Goal: Transaction & Acquisition: Register for event/course

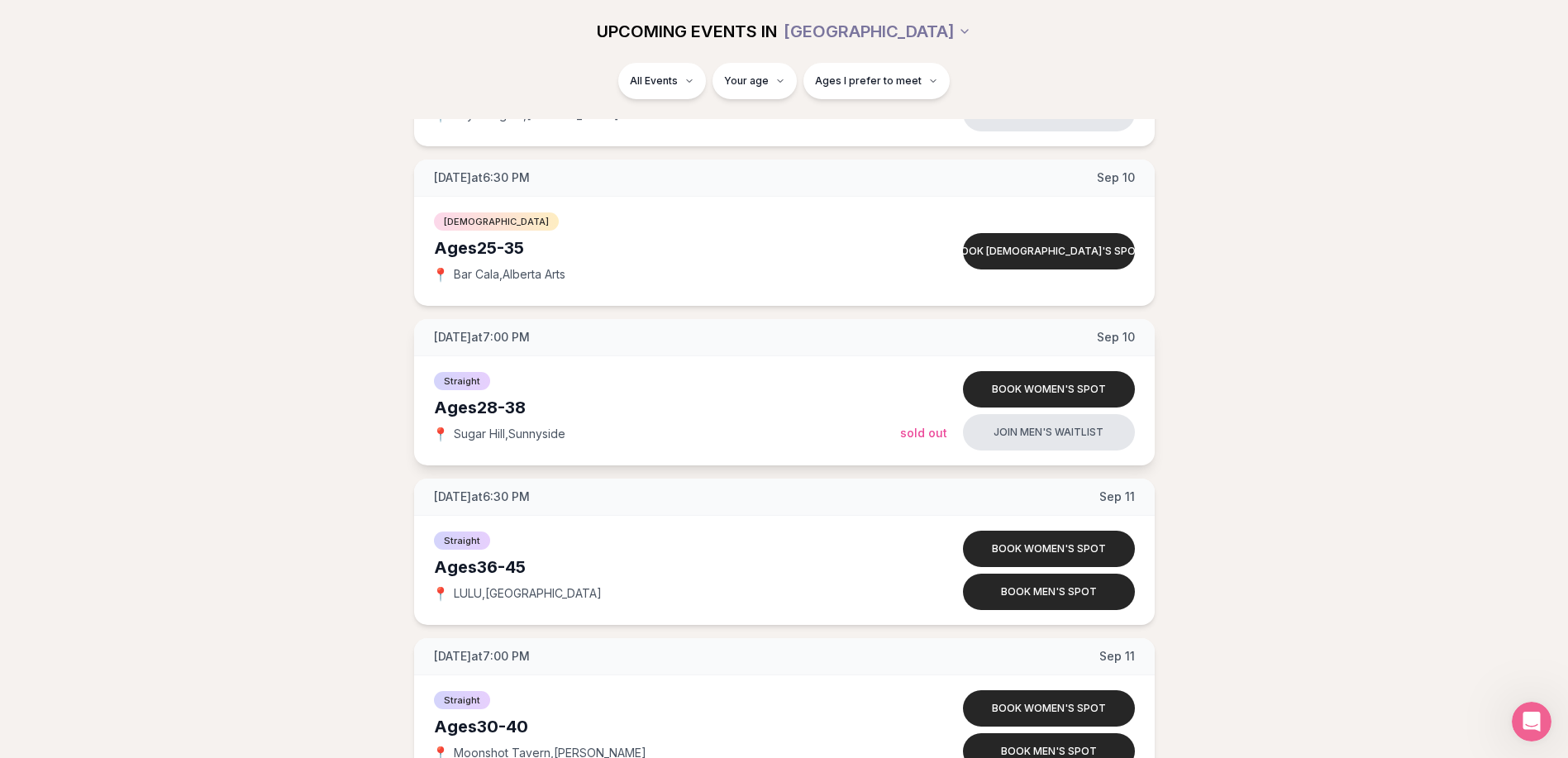
scroll to position [4050, 0]
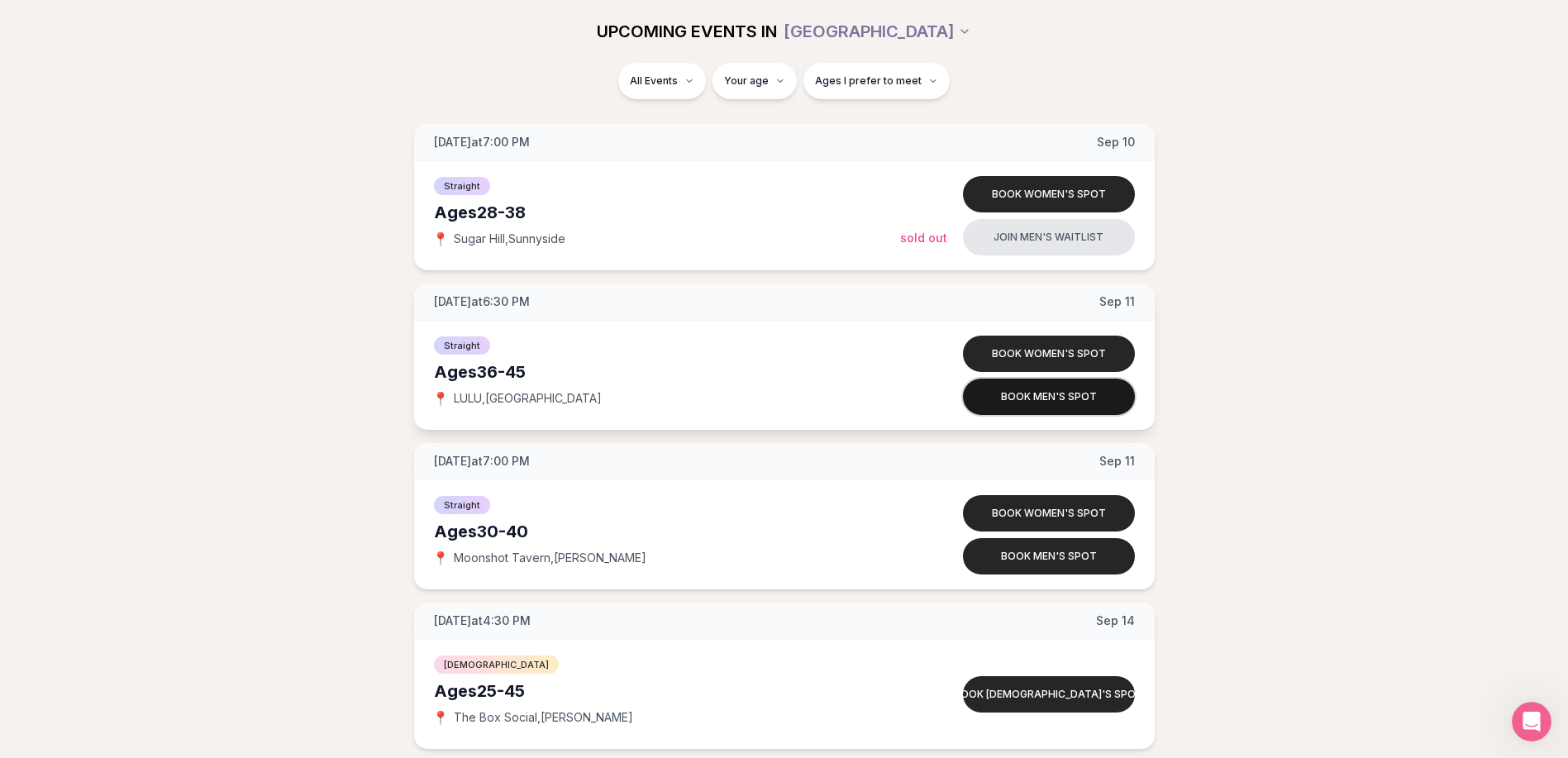
click at [1069, 403] on button "Book men's spot" at bounding box center [1049, 396] width 172 height 37
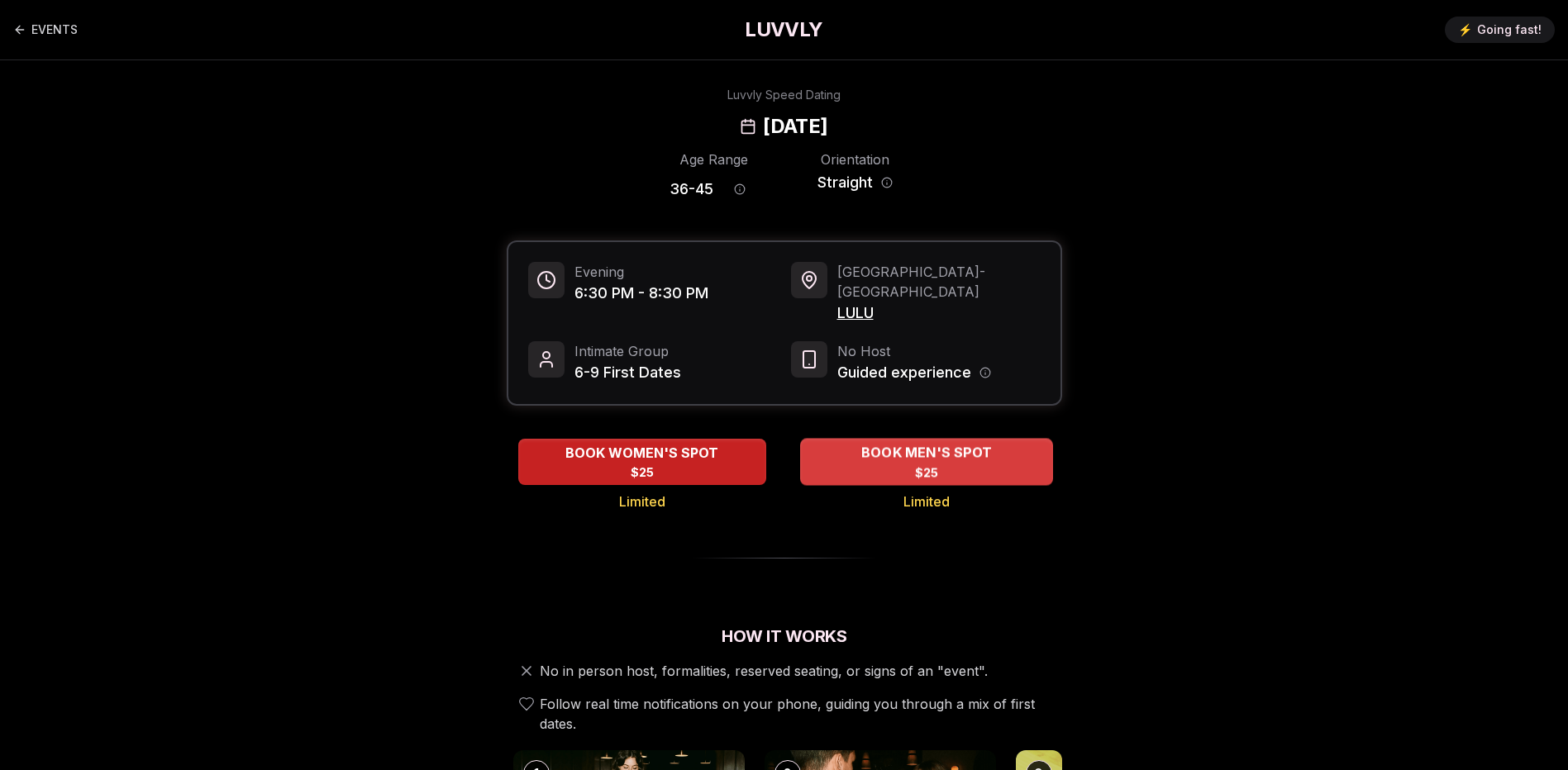
click at [978, 453] on div "BOOK MEN'S SPOT $25" at bounding box center [926, 462] width 253 height 45
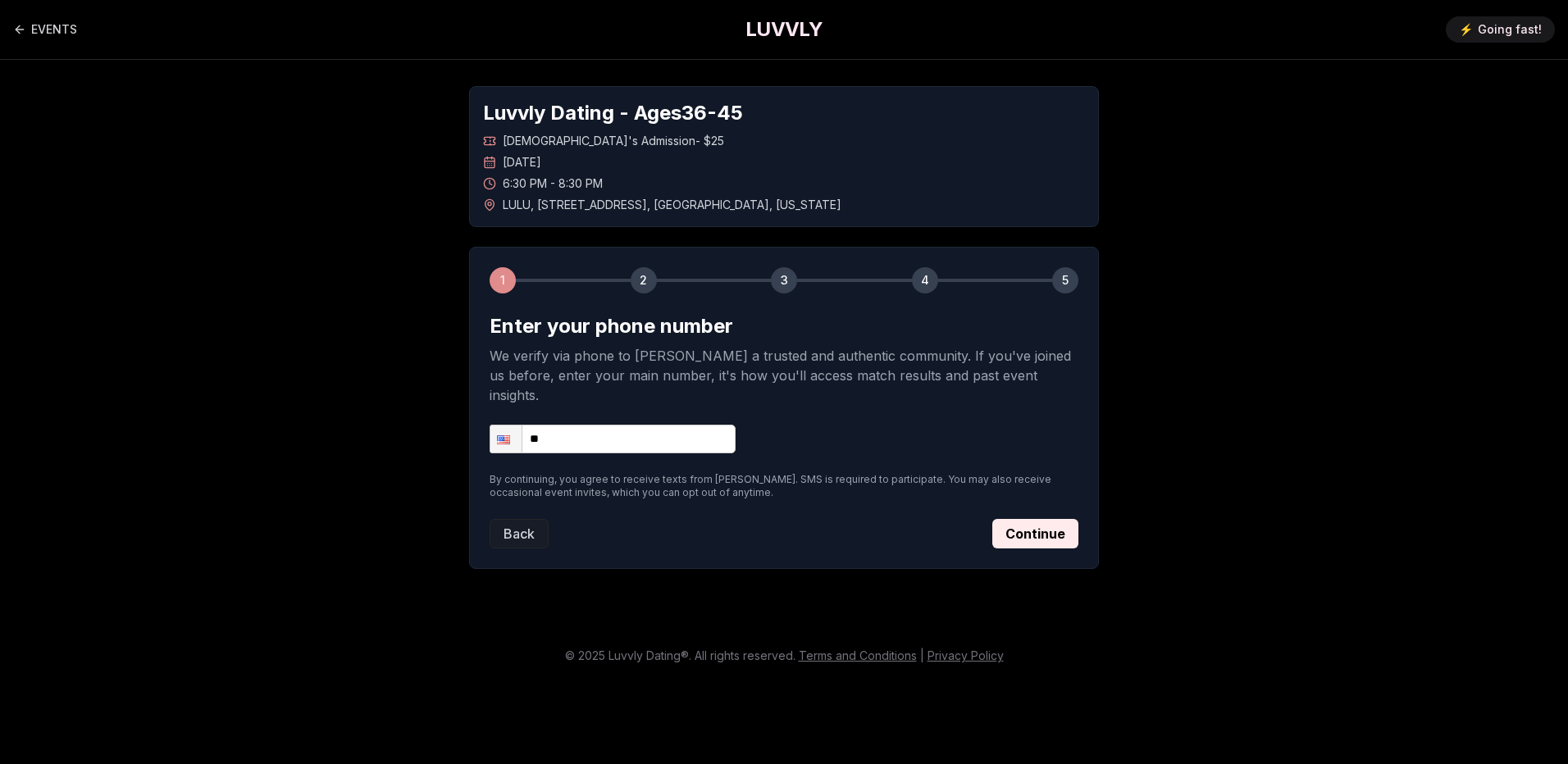
click at [599, 425] on input "**" at bounding box center [612, 439] width 246 height 28
type input "**********"
click at [1068, 519] on button "Continue" at bounding box center [1035, 534] width 86 height 29
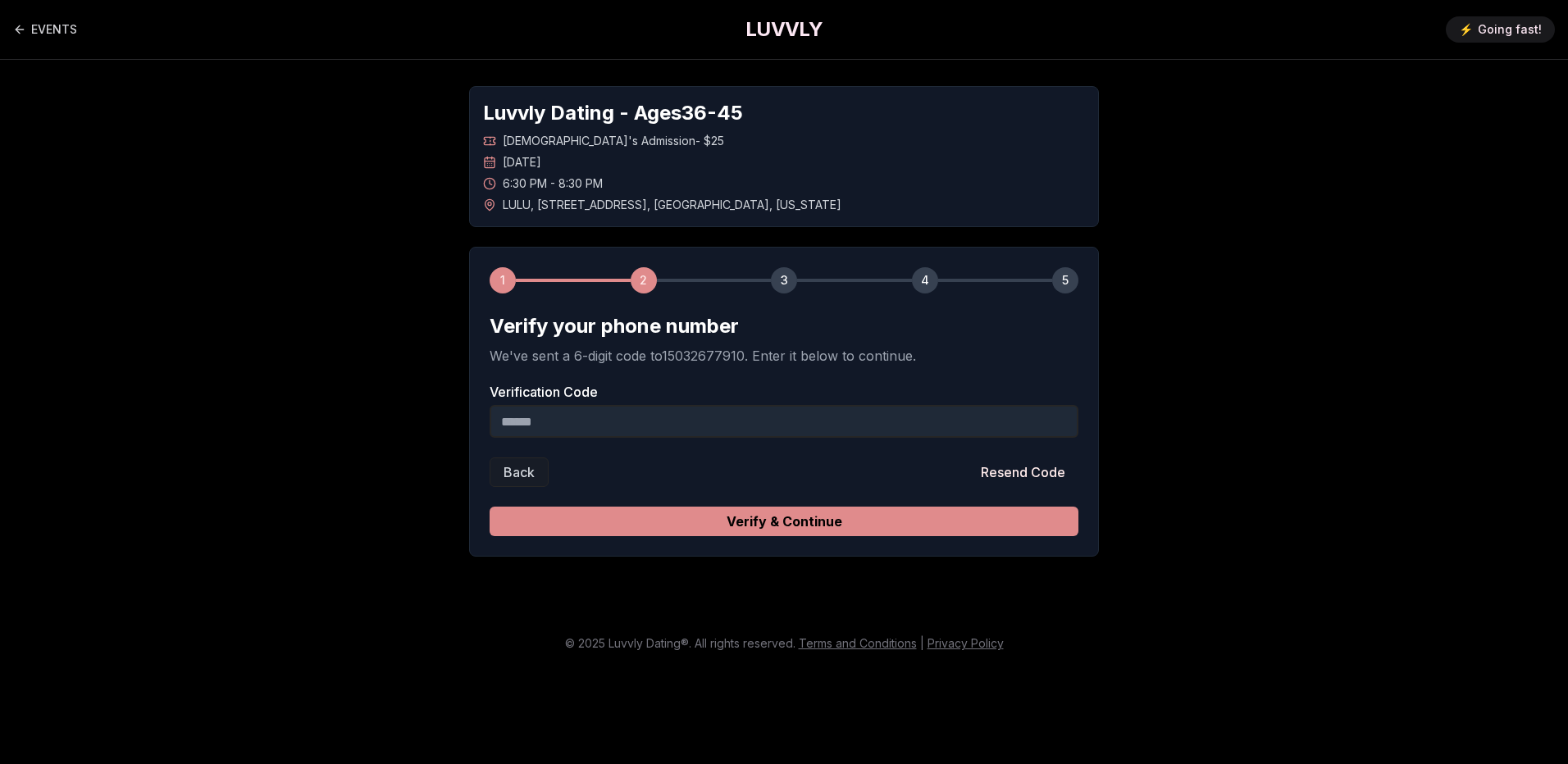
click at [845, 518] on button "Verify & Continue" at bounding box center [784, 521] width 589 height 29
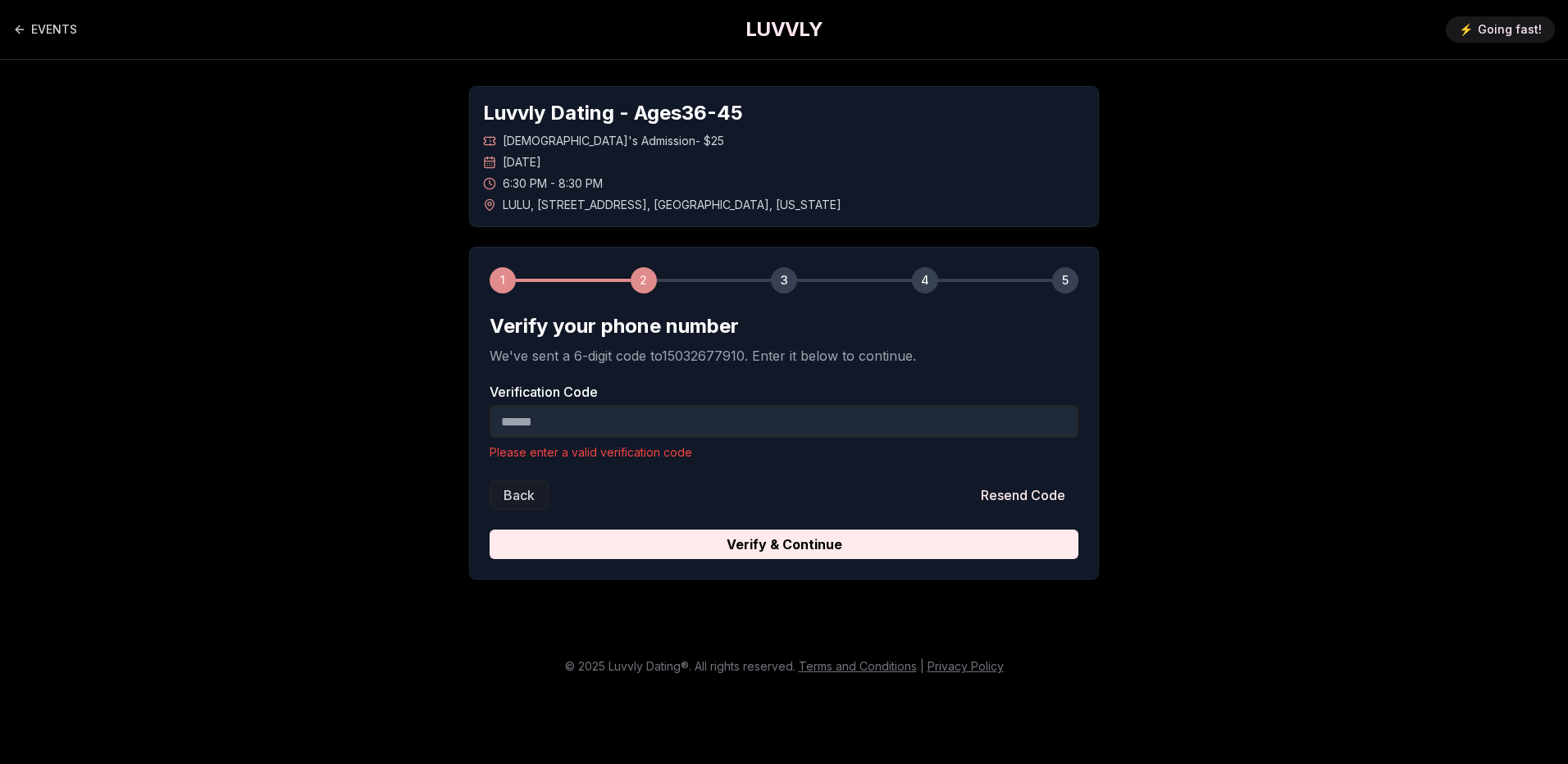
click at [562, 425] on input "Verification Code" at bounding box center [784, 421] width 589 height 32
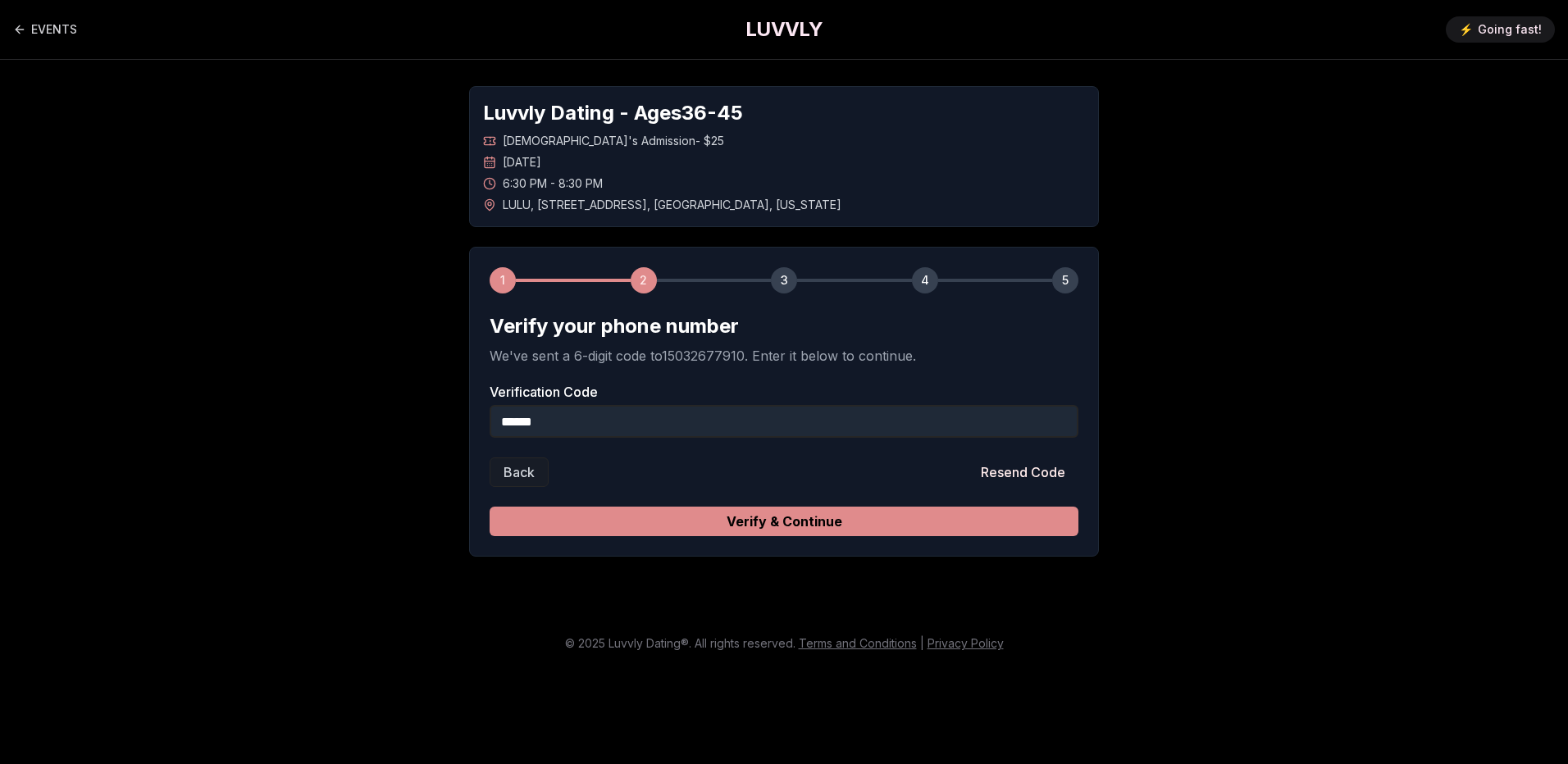
type input "******"
click at [988, 530] on button "Verify & Continue" at bounding box center [784, 521] width 589 height 29
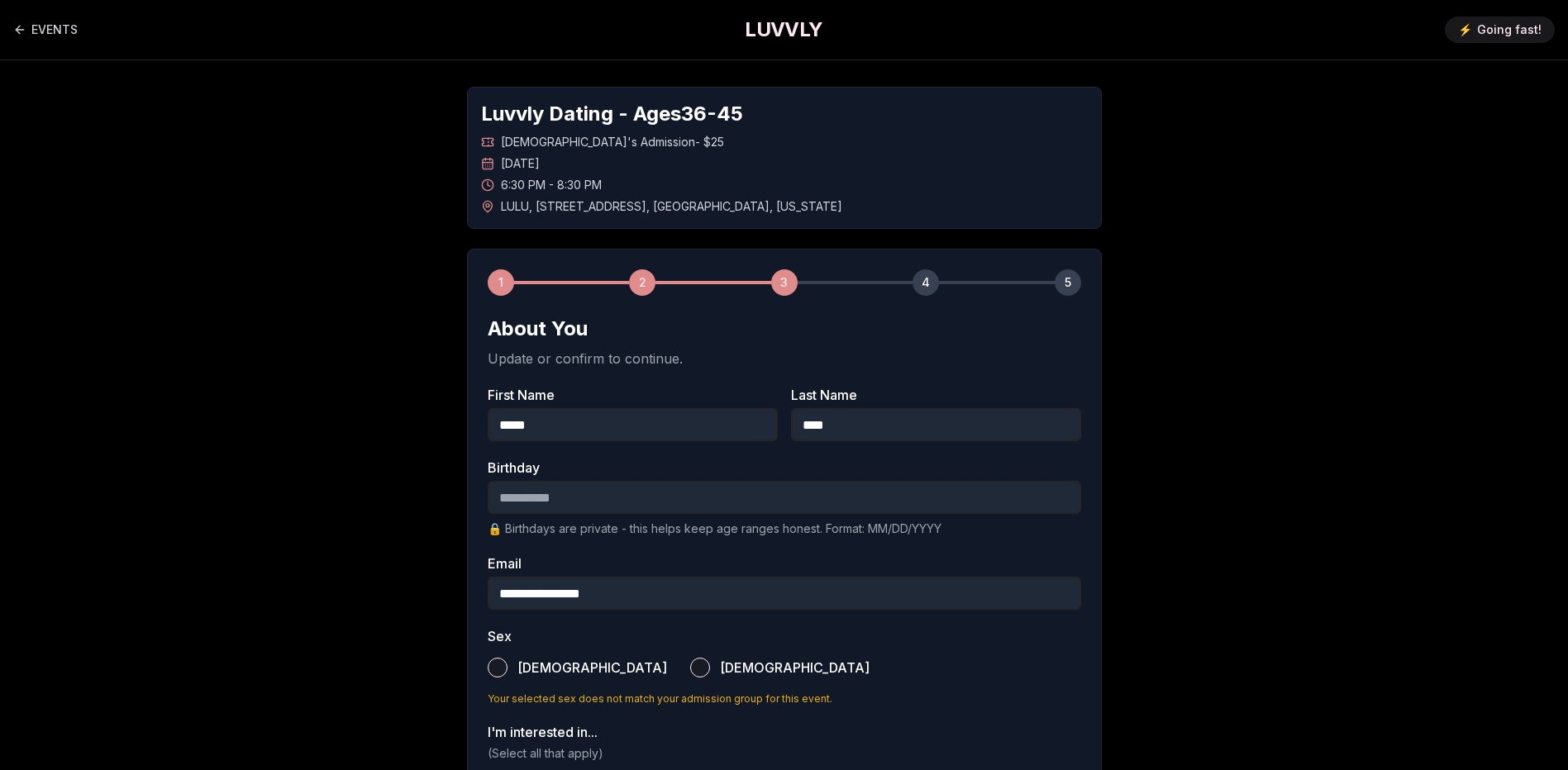
click at [521, 491] on input "Birthday" at bounding box center [784, 497] width 593 height 33
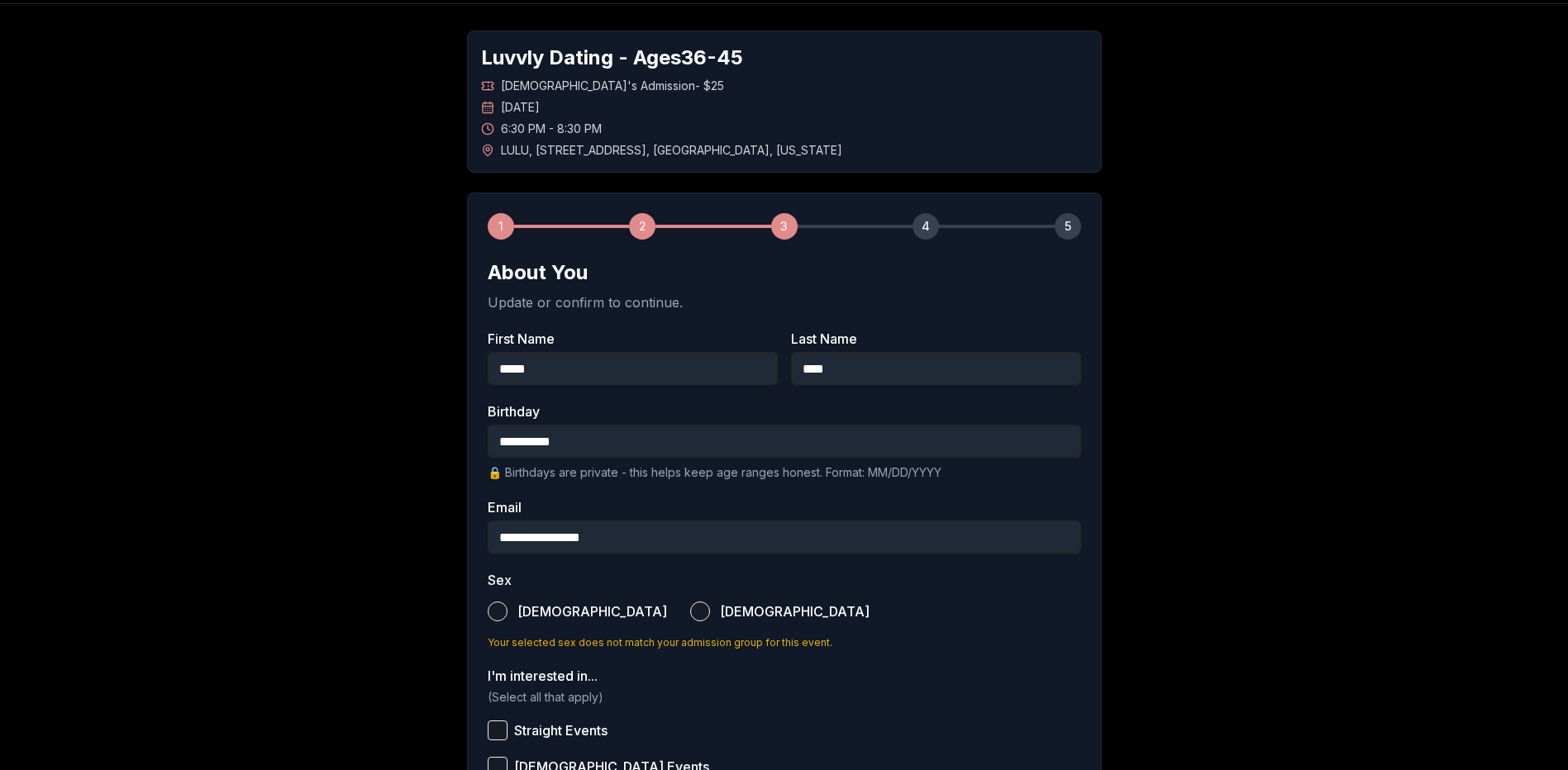
scroll to position [83, 0]
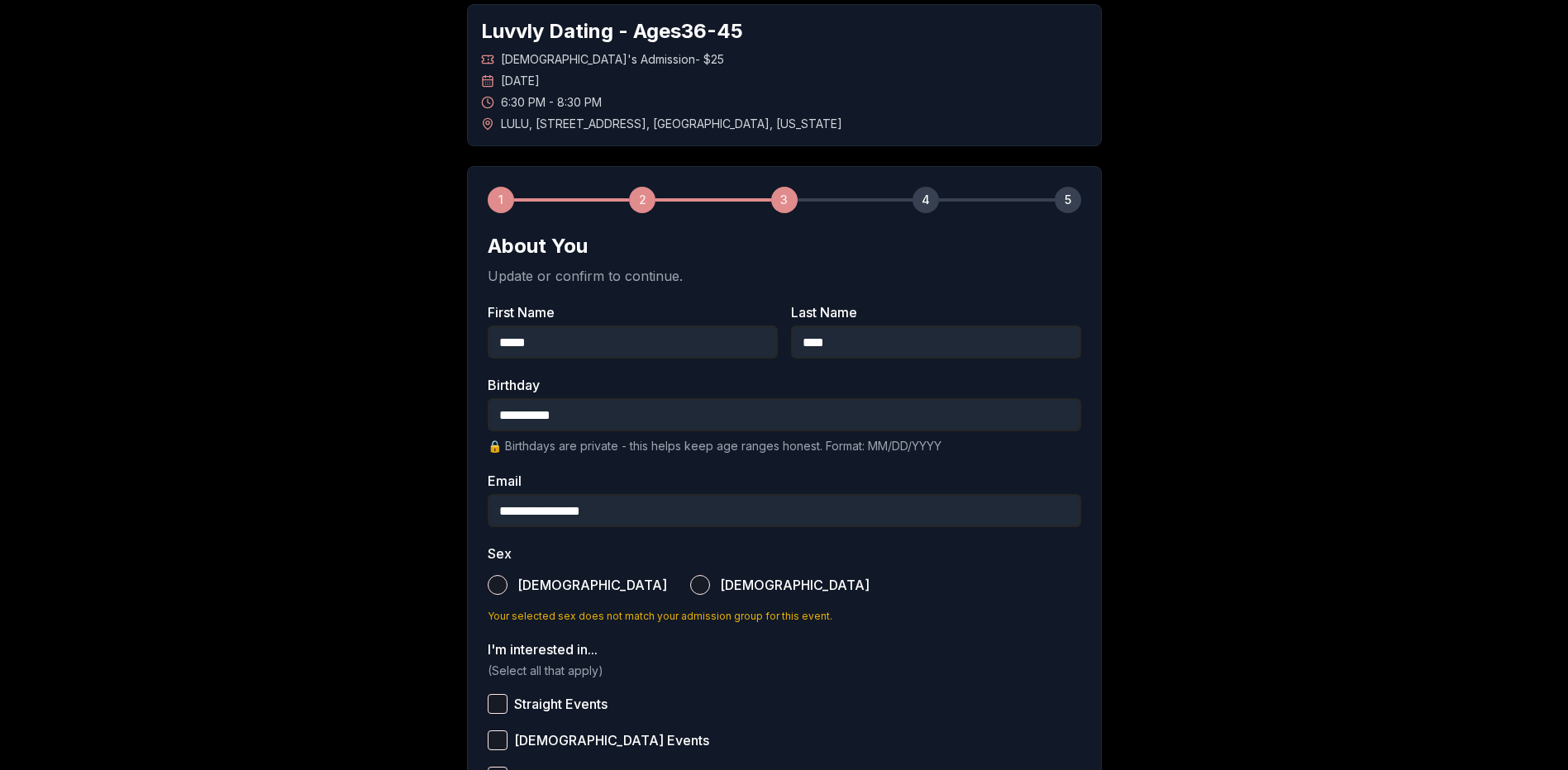
click at [503, 581] on button "[DEMOGRAPHIC_DATA]" at bounding box center [498, 585] width 20 height 20
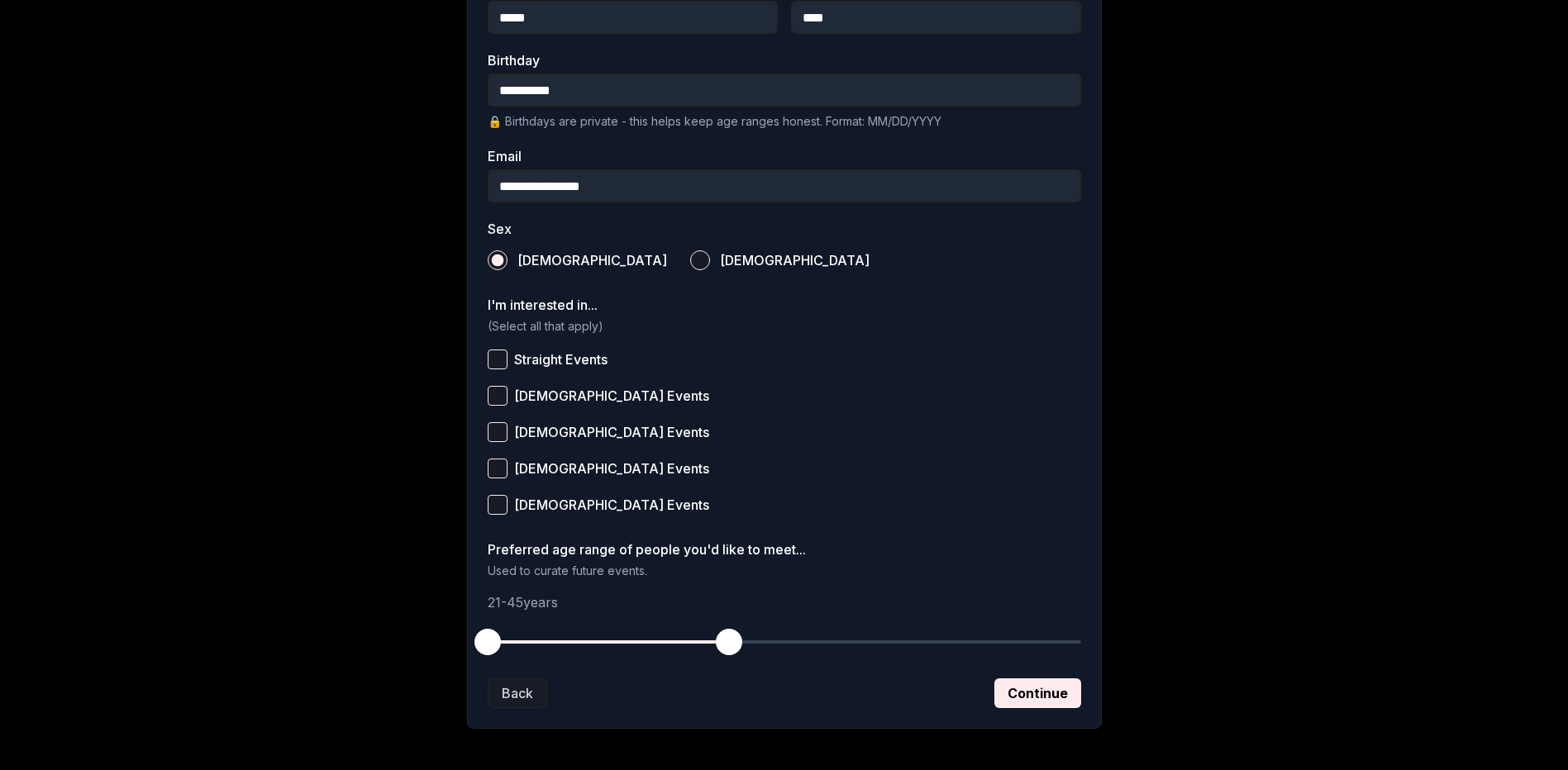
scroll to position [414, 0]
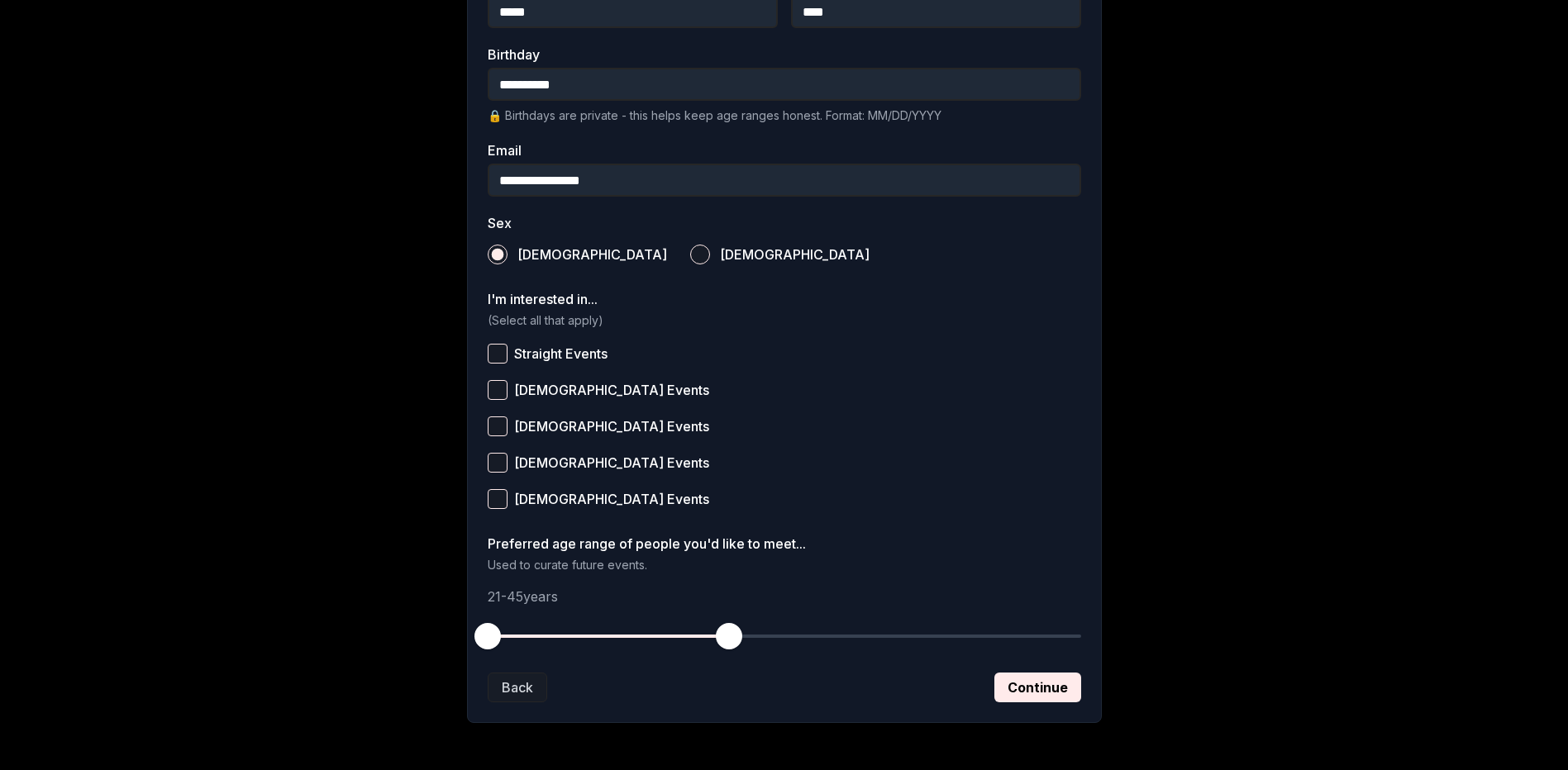
click at [495, 351] on button "Straight Events" at bounding box center [498, 353] width 20 height 20
click at [1017, 693] on button "Continue" at bounding box center [1038, 688] width 87 height 30
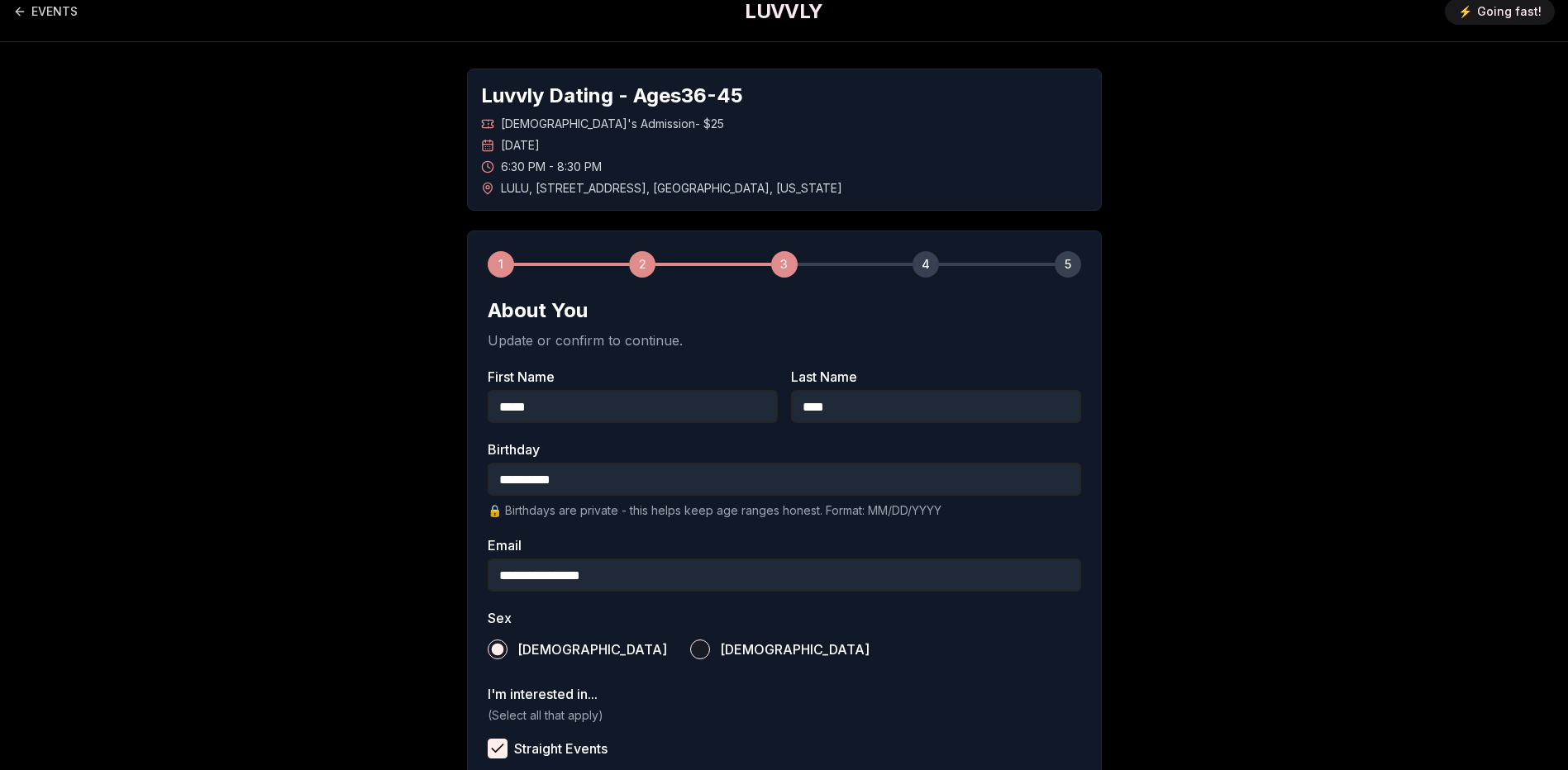
scroll to position [0, 0]
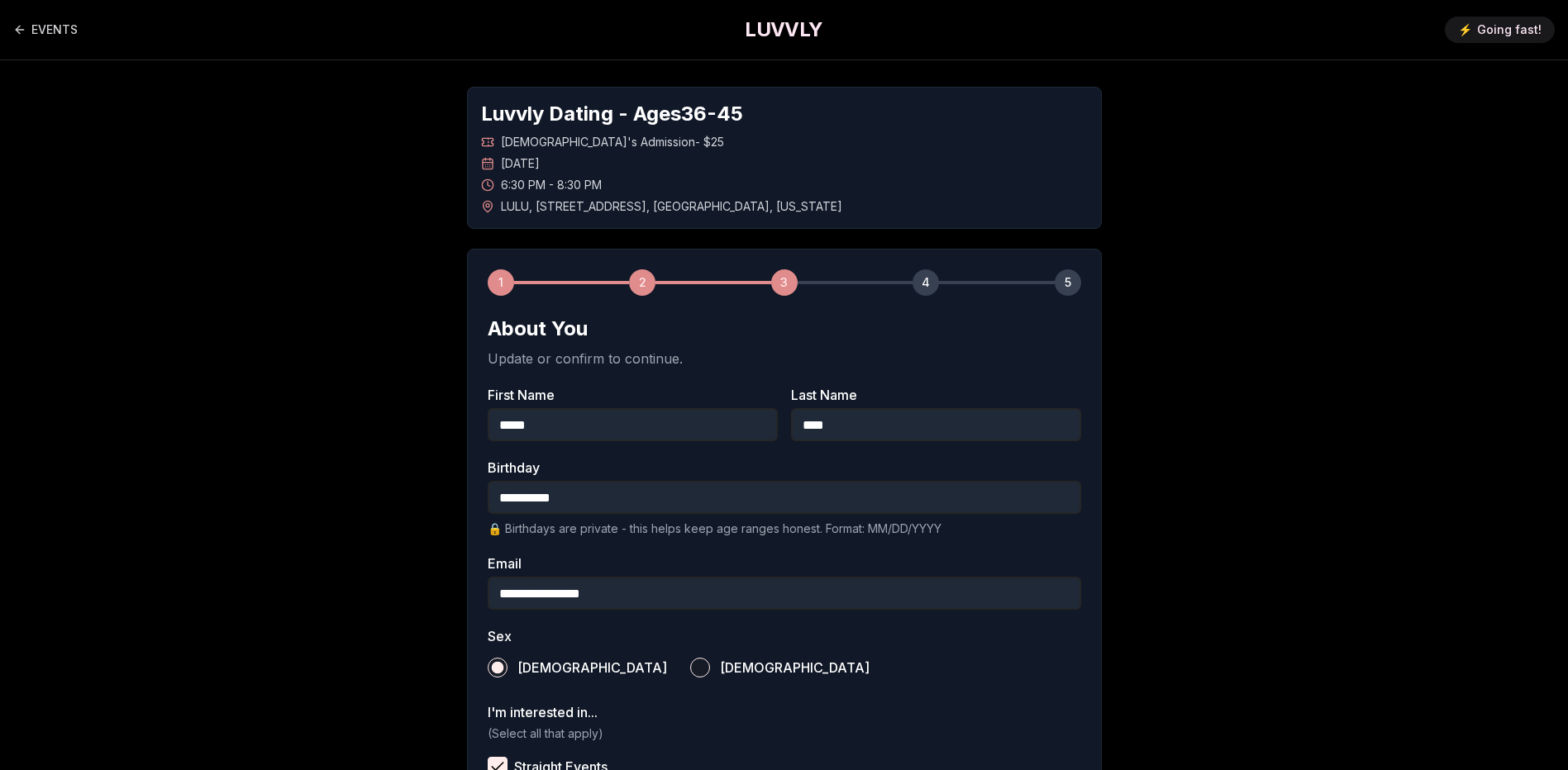
click at [575, 497] on input "**********" at bounding box center [784, 497] width 593 height 33
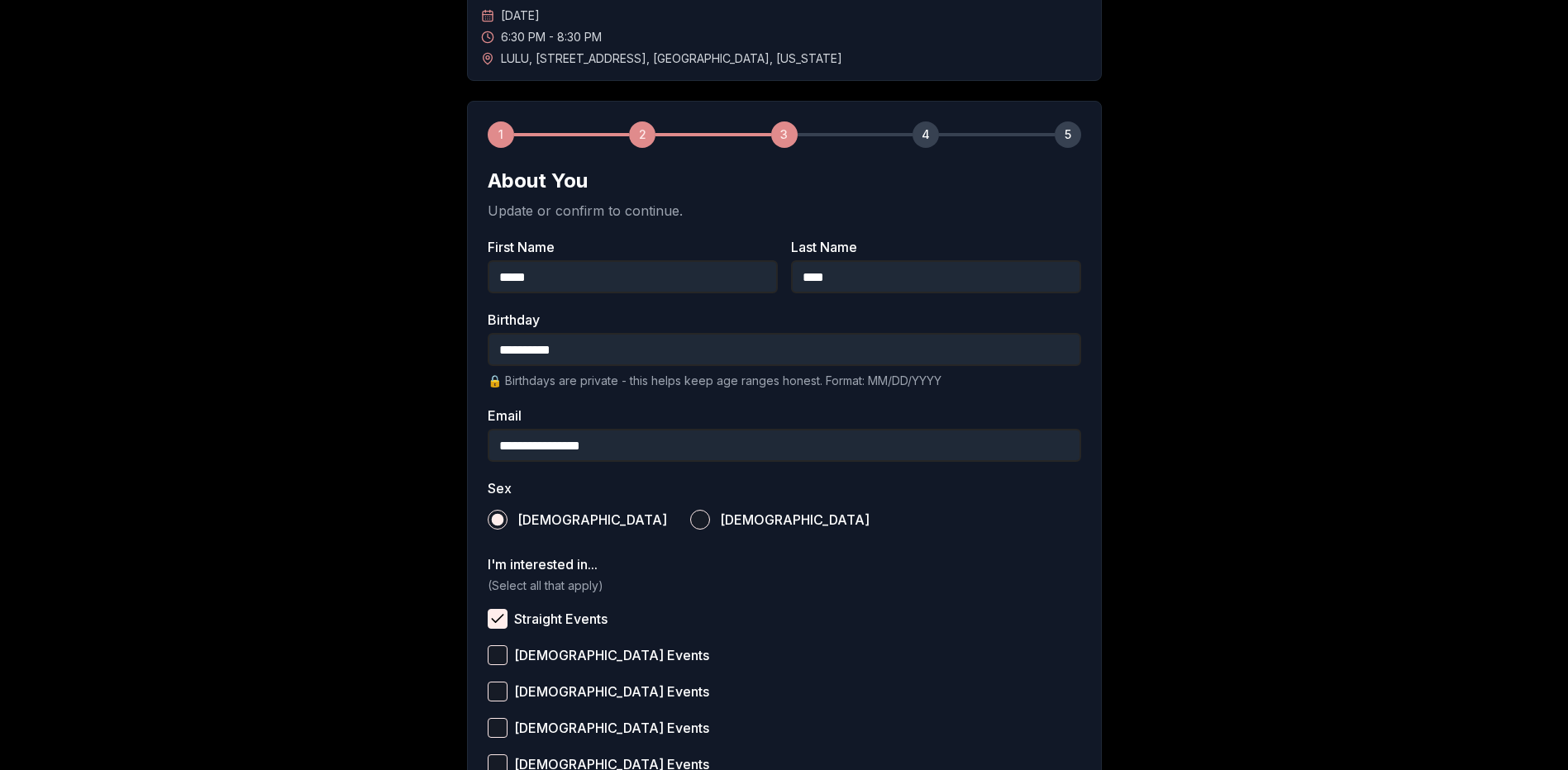
scroll to position [414, 0]
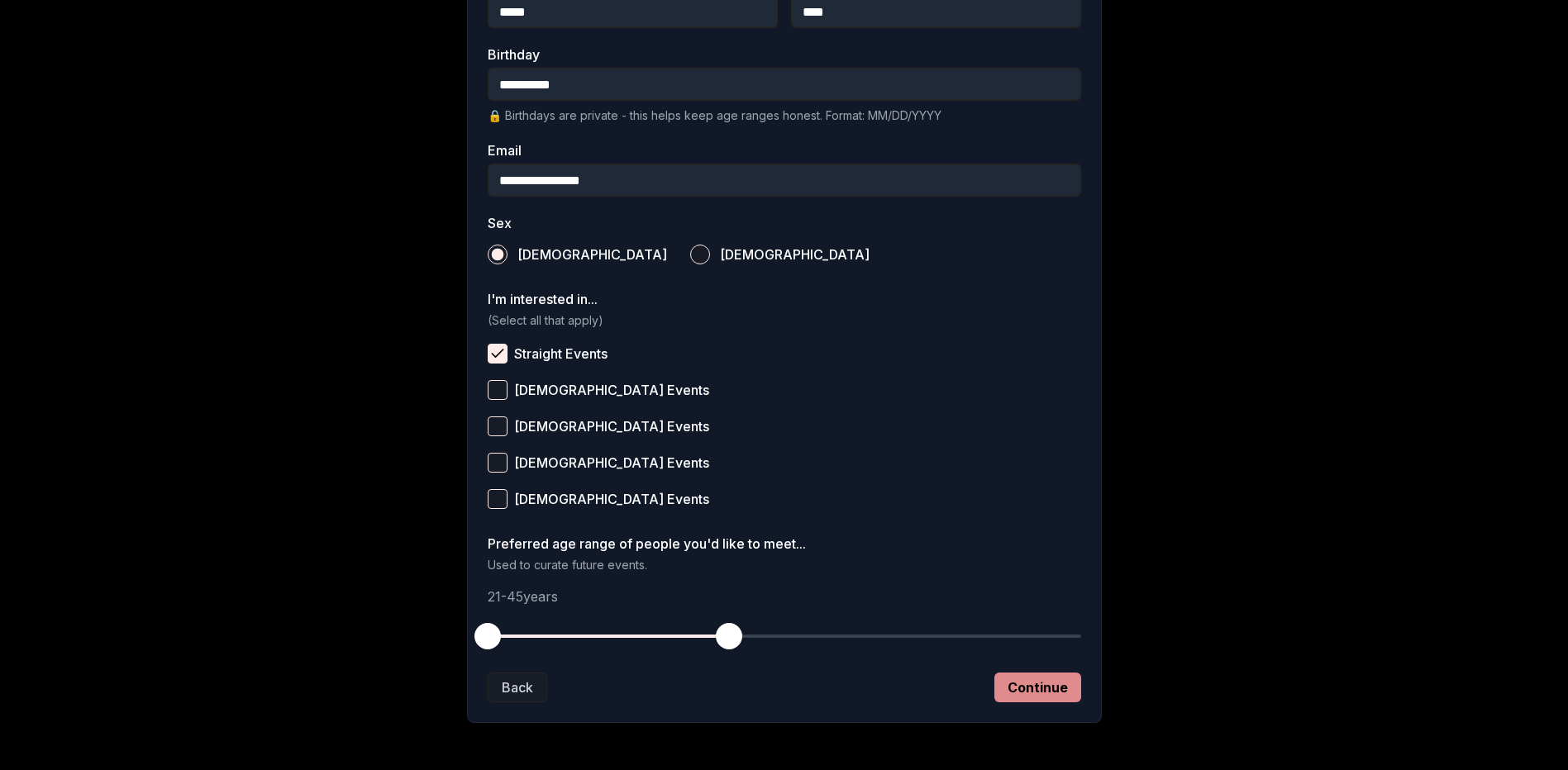
click at [1022, 699] on button "Continue" at bounding box center [1038, 688] width 87 height 30
drag, startPoint x: 487, startPoint y: 638, endPoint x: 635, endPoint y: 643, distance: 148.1
click at [635, 643] on span "button" at bounding box center [638, 636] width 27 height 27
drag, startPoint x: 733, startPoint y: 643, endPoint x: 751, endPoint y: 648, distance: 18.7
click at [751, 648] on span "button" at bounding box center [748, 636] width 27 height 27
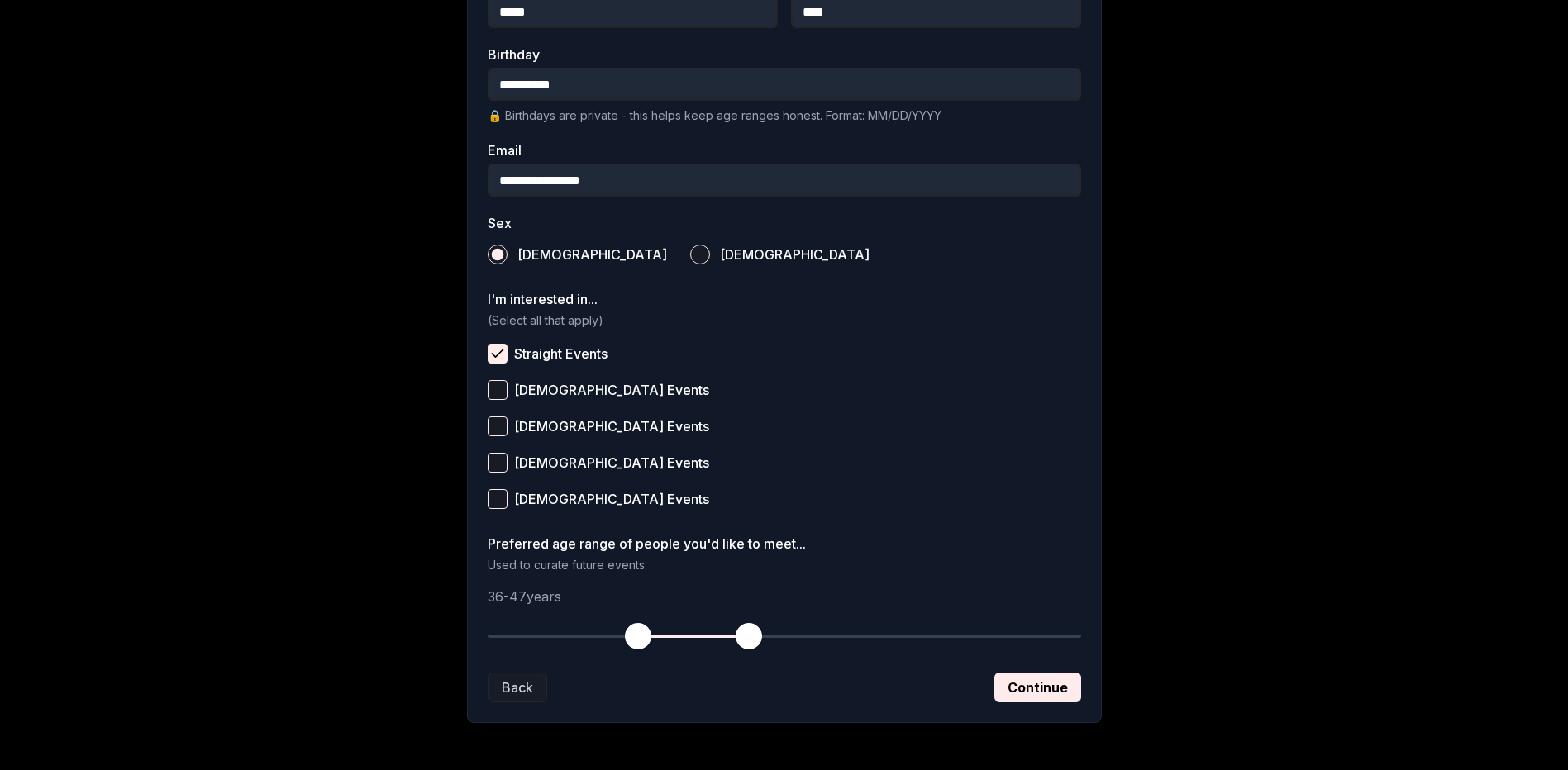
scroll to position [165, 0]
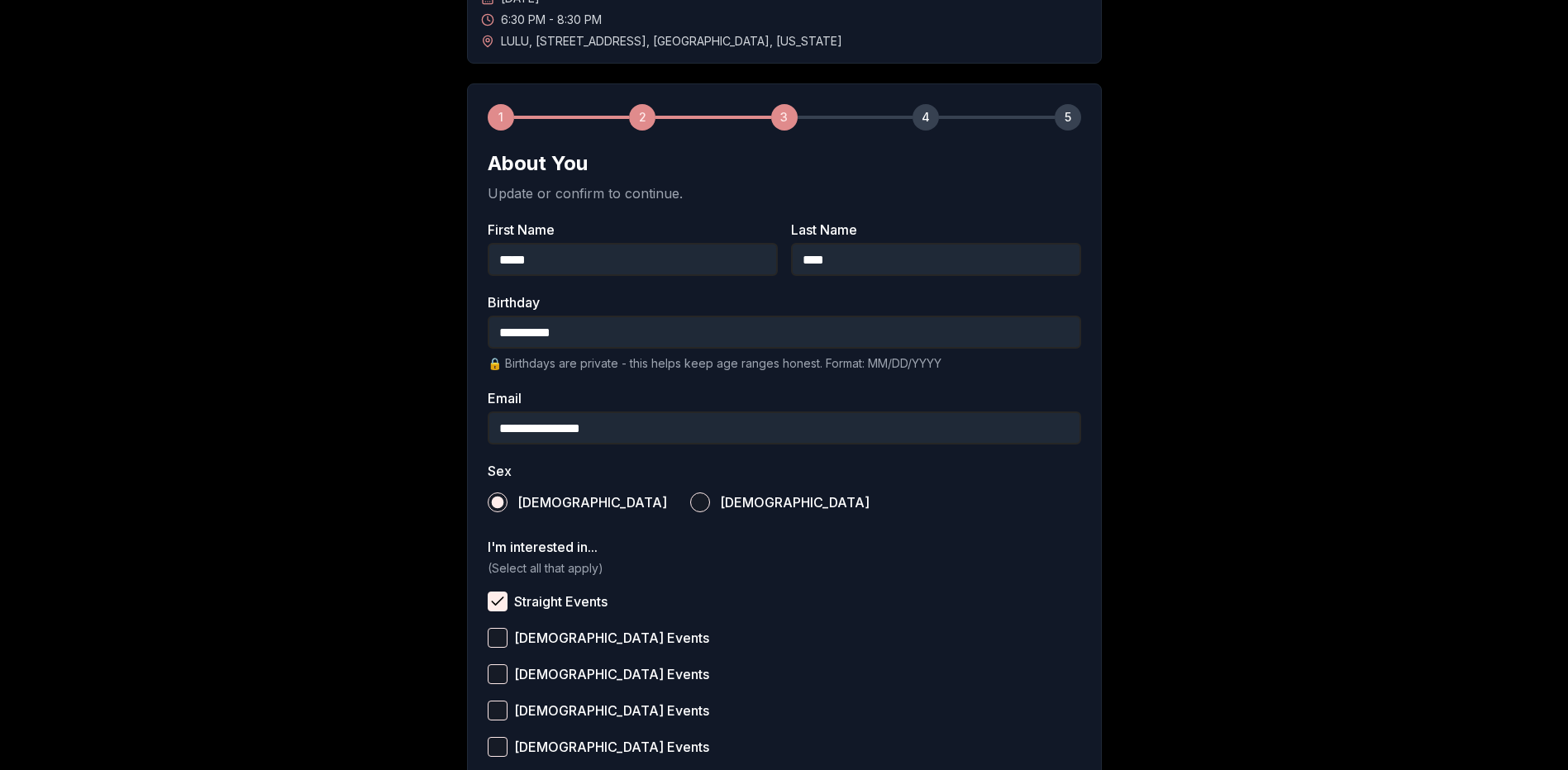
click at [584, 332] on input "**********" at bounding box center [784, 332] width 593 height 33
type input "**********"
click at [985, 617] on label "Straight Events" at bounding box center [784, 601] width 593 height 37
click at [508, 612] on button "Straight Events" at bounding box center [498, 601] width 20 height 20
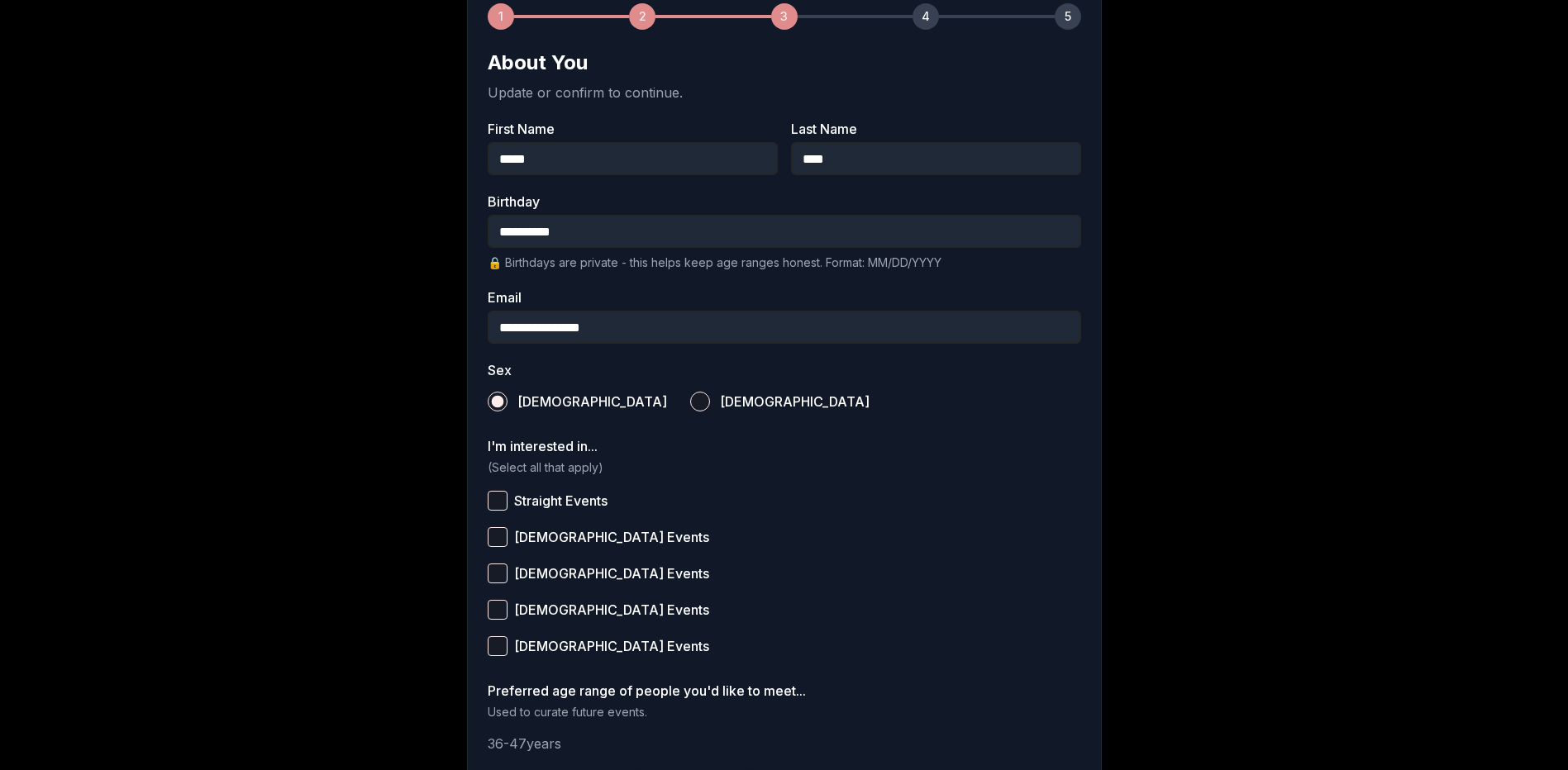
scroll to position [414, 0]
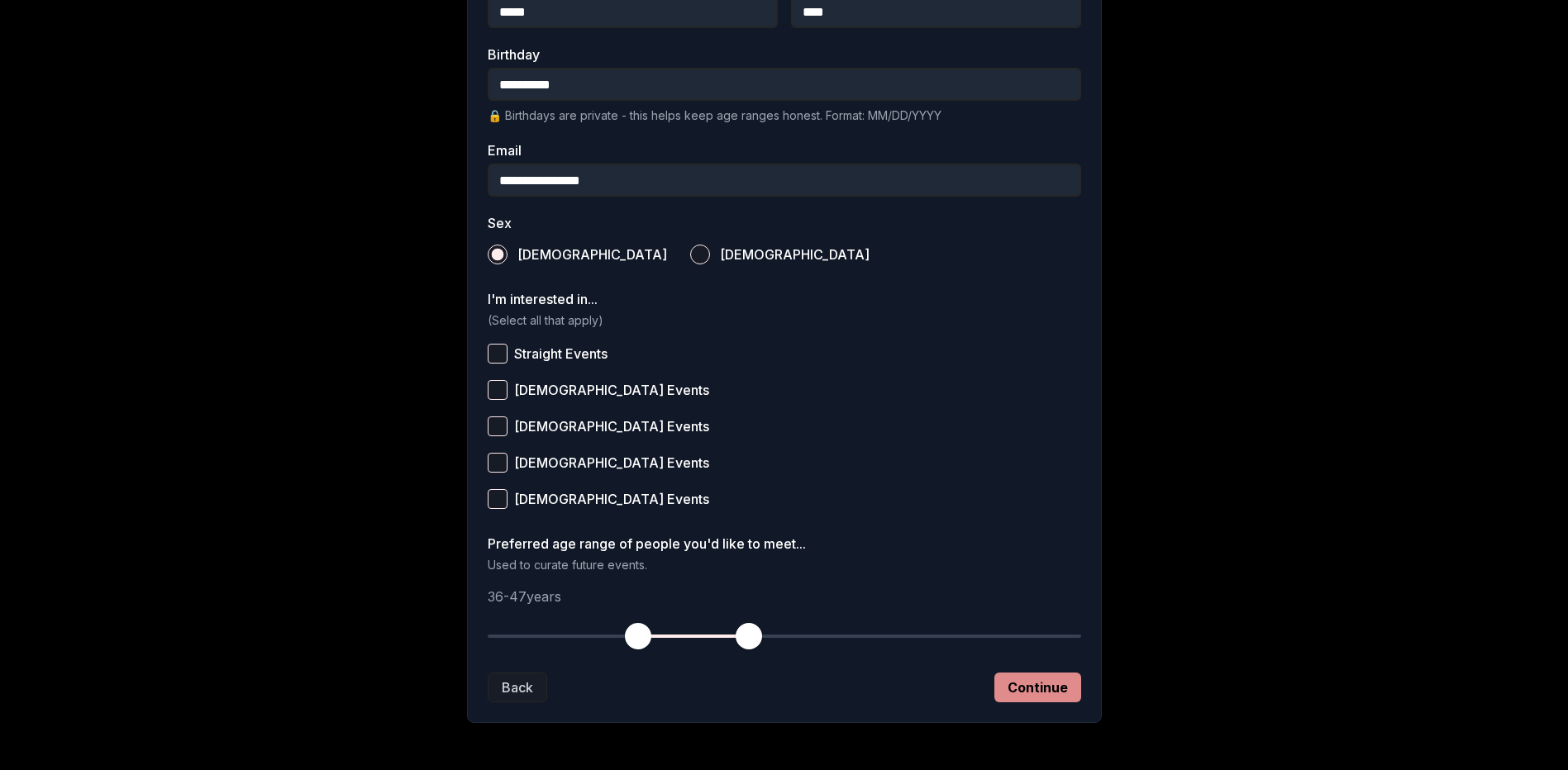
click at [1066, 699] on button "Continue" at bounding box center [1038, 688] width 87 height 30
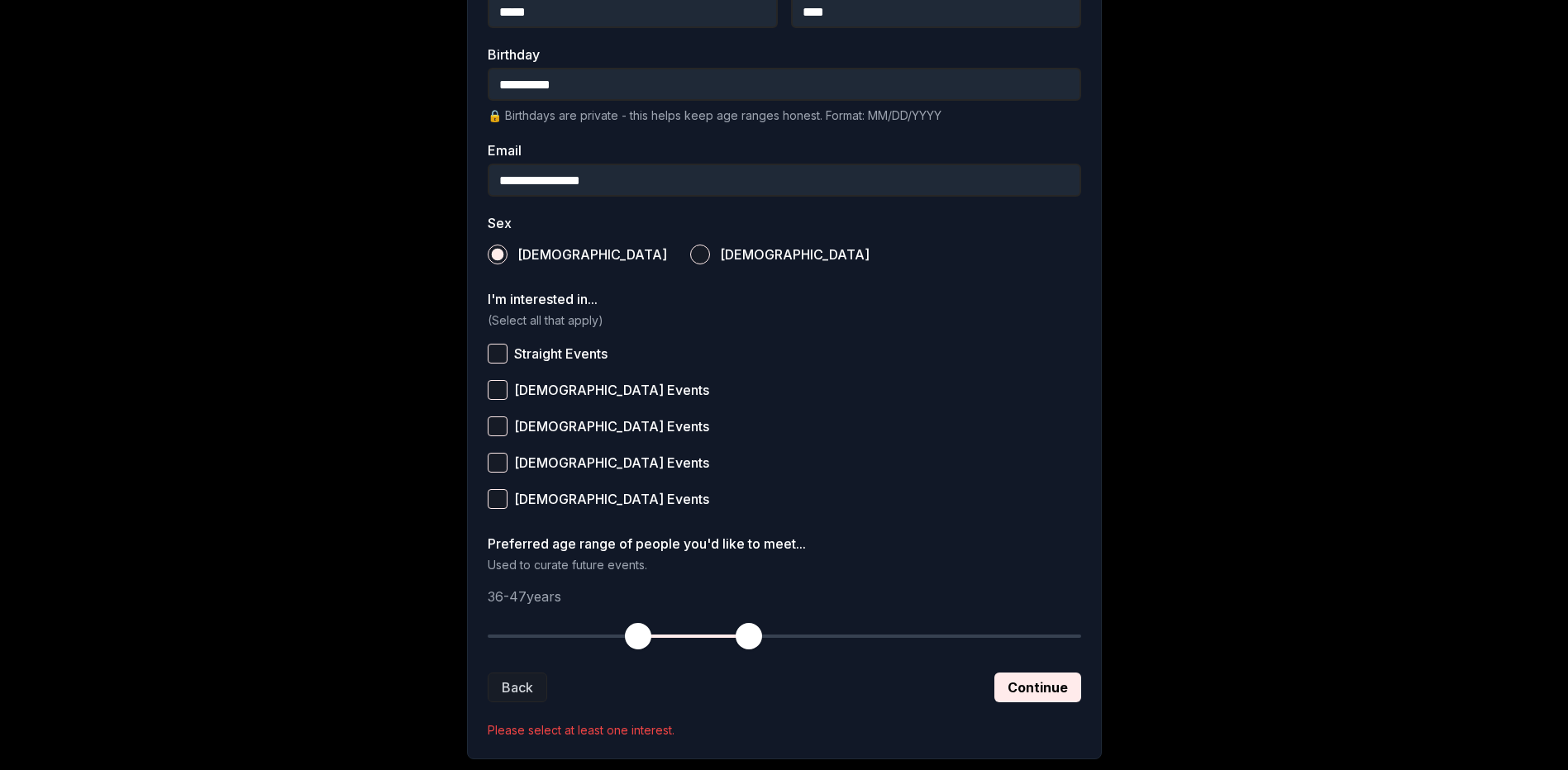
click at [493, 353] on button "Straight Events" at bounding box center [498, 353] width 20 height 20
click at [1004, 679] on button "Continue" at bounding box center [1038, 688] width 87 height 30
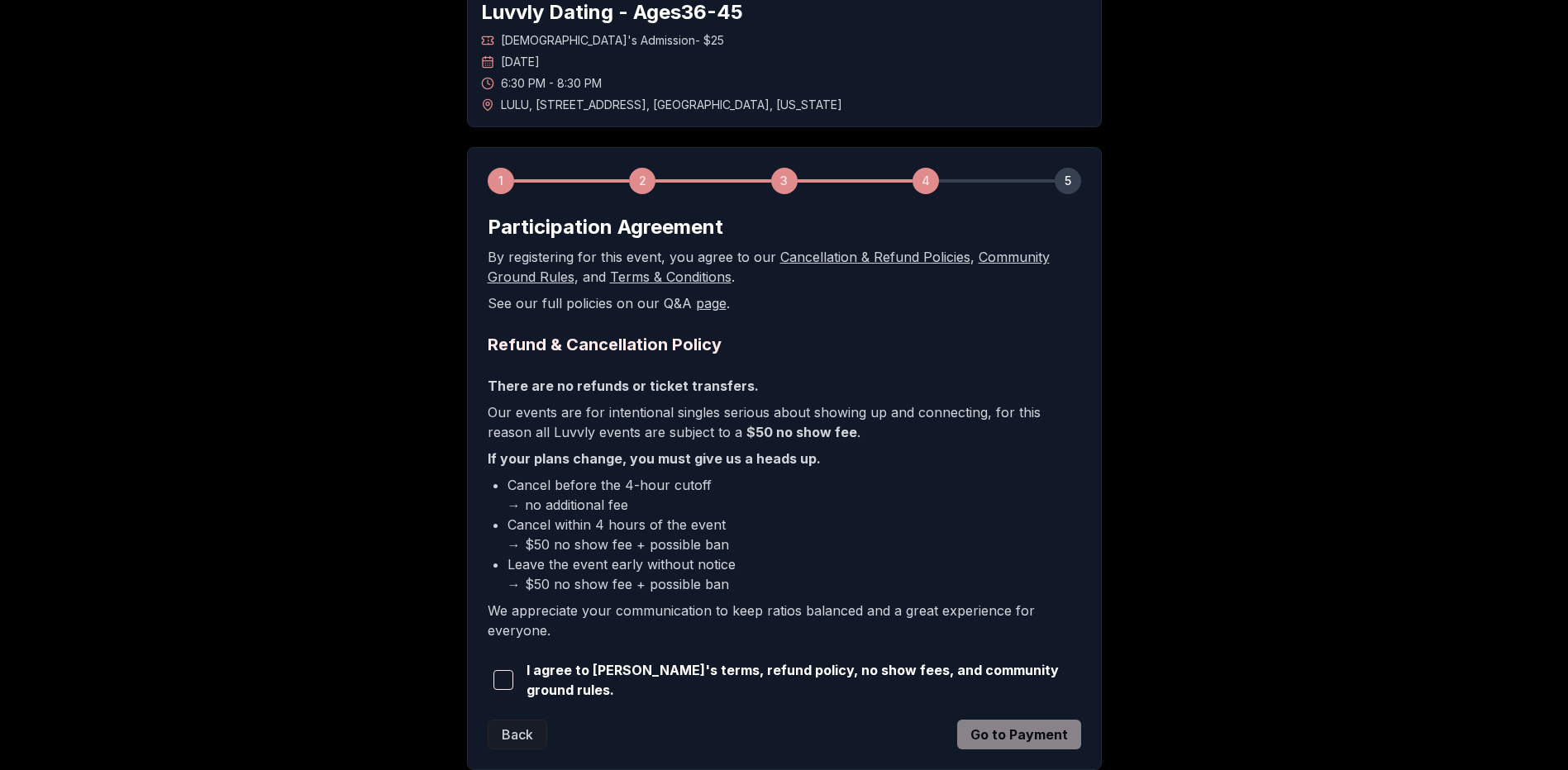
scroll to position [207, 0]
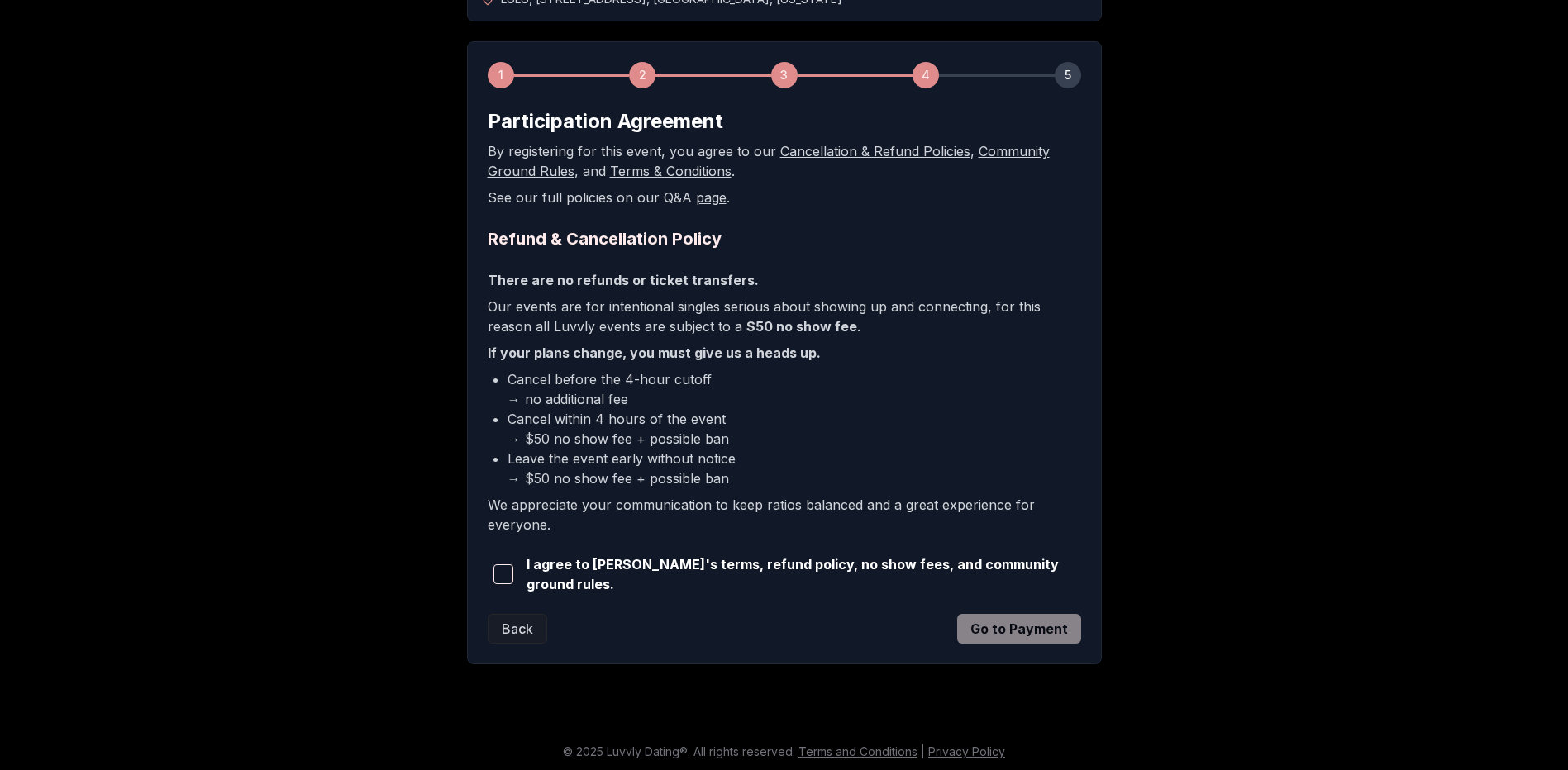
click at [505, 568] on span "button" at bounding box center [504, 575] width 20 height 20
click at [1036, 622] on button "Go to Payment" at bounding box center [1020, 629] width 124 height 30
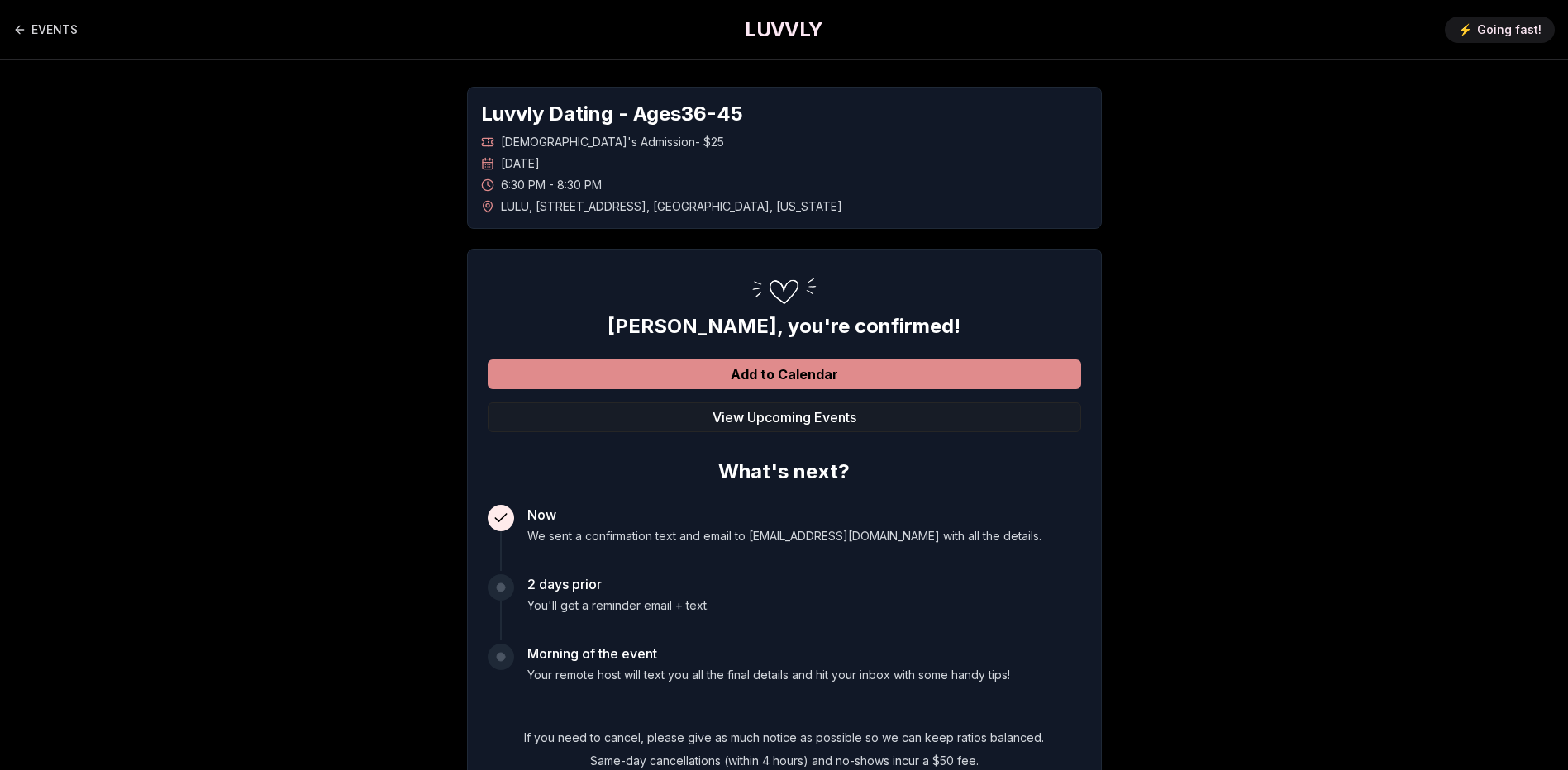
click at [612, 373] on button "Add to Calendar" at bounding box center [784, 374] width 593 height 30
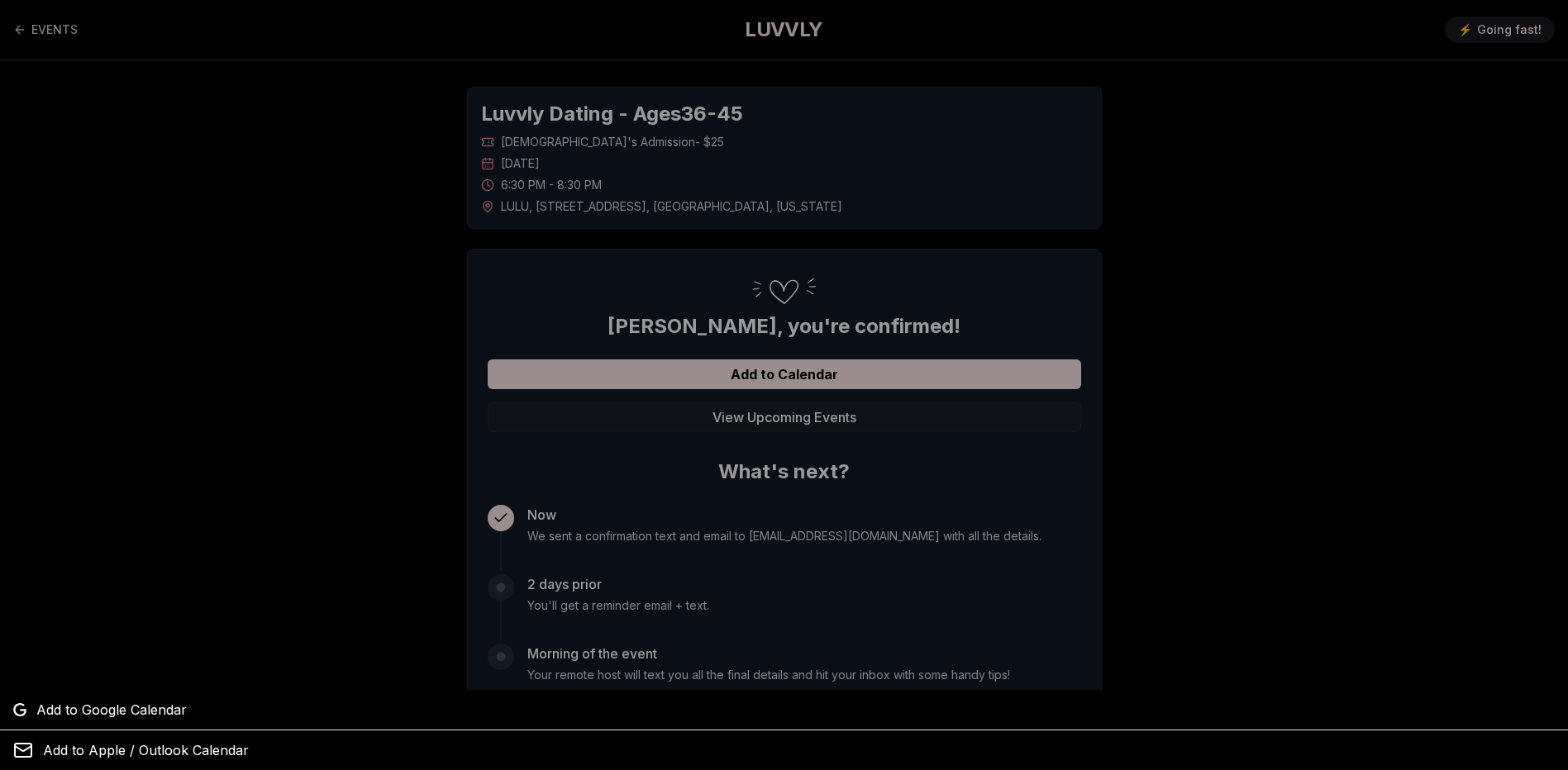
click at [1253, 501] on div at bounding box center [784, 385] width 1568 height 770
